Goal: Information Seeking & Learning: Find specific fact

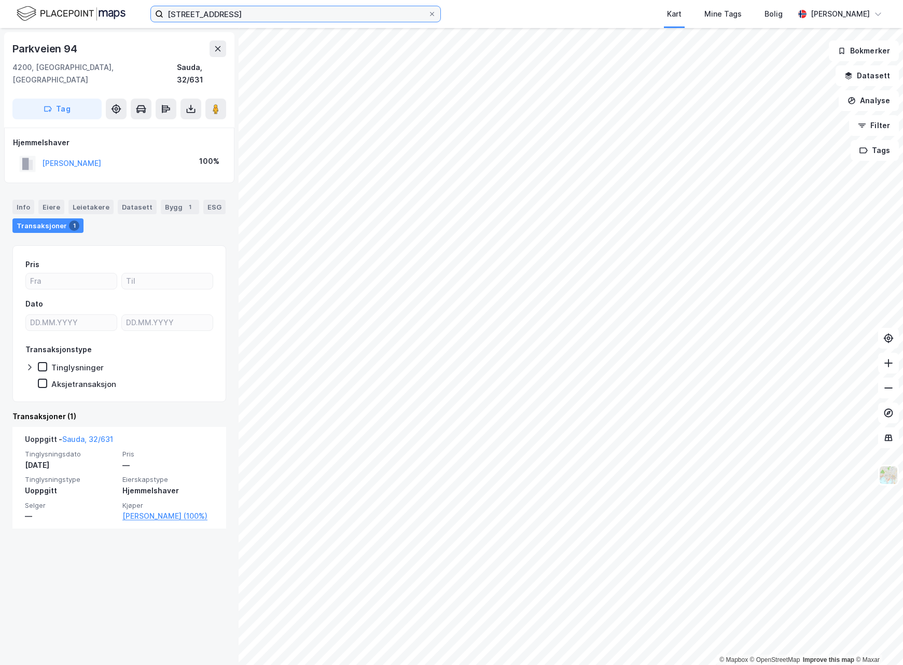
click at [353, 13] on input "[STREET_ADDRESS]" at bounding box center [295, 14] width 264 height 16
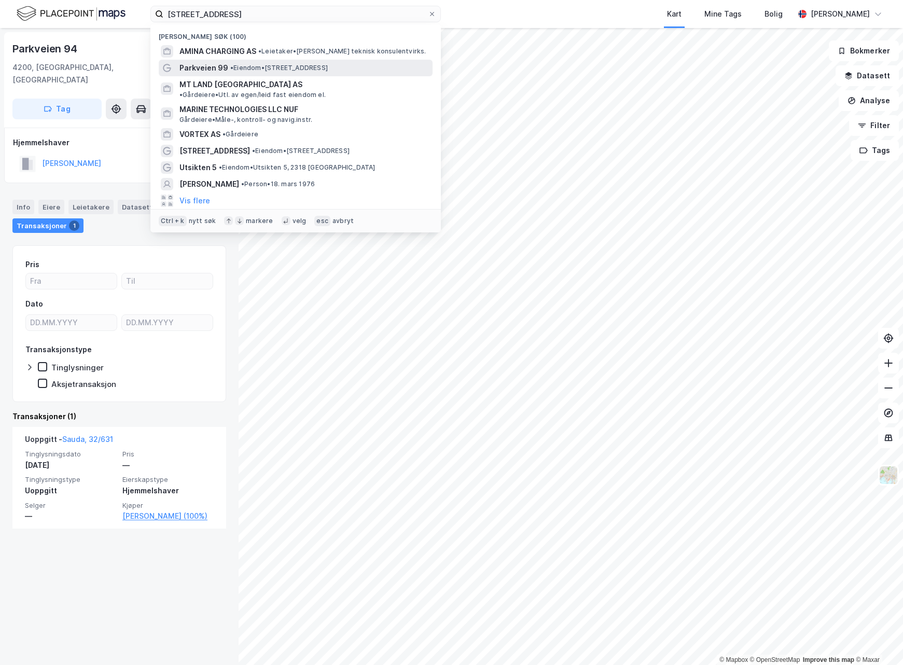
click at [265, 69] on span "• Eiendom • [STREET_ADDRESS]" at bounding box center [278, 68] width 97 height 8
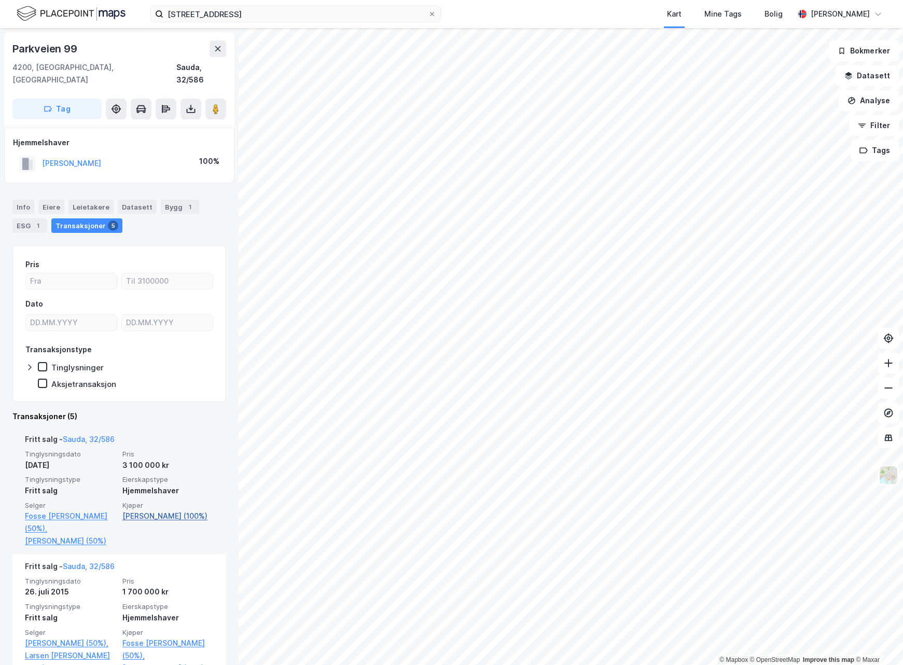
click at [138, 510] on link "[PERSON_NAME] (100%)" at bounding box center [167, 516] width 91 height 12
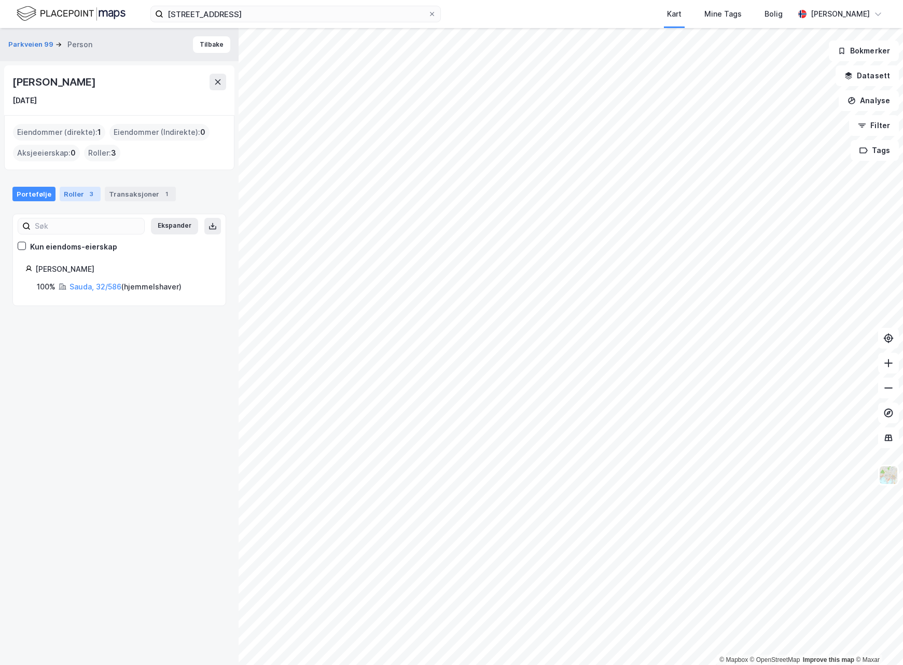
click at [75, 195] on div "Roller 3" at bounding box center [80, 194] width 41 height 15
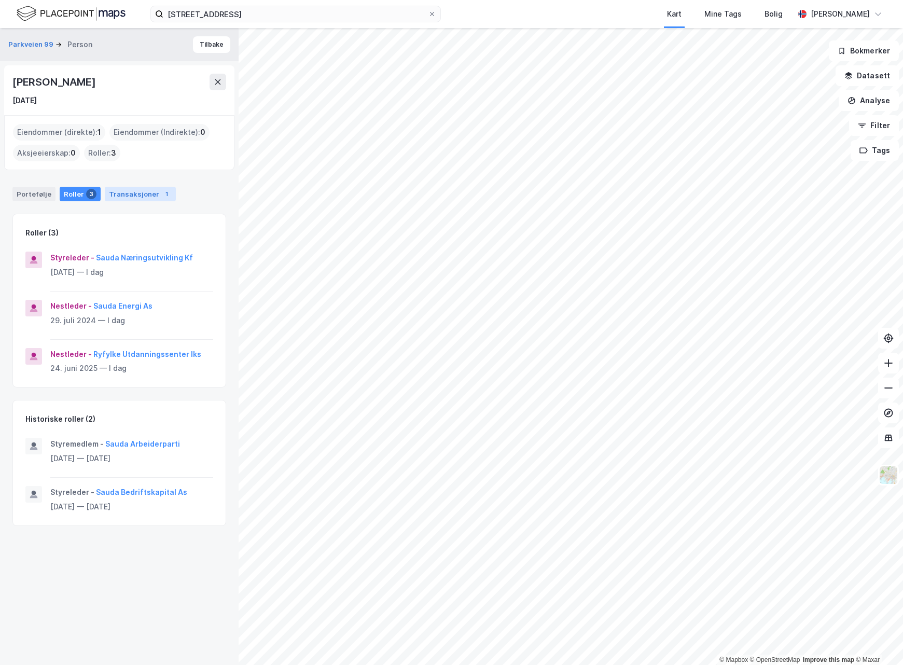
click at [119, 189] on div "Transaksjoner 1" at bounding box center [140, 194] width 71 height 15
